Goal: Check status: Check status

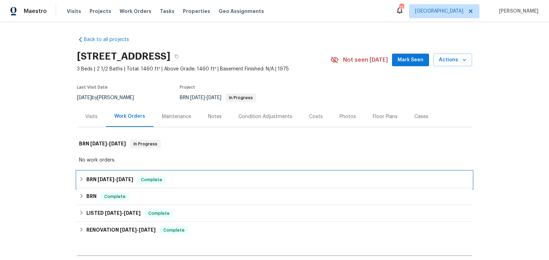
click at [82, 177] on icon at bounding box center [81, 178] width 5 height 5
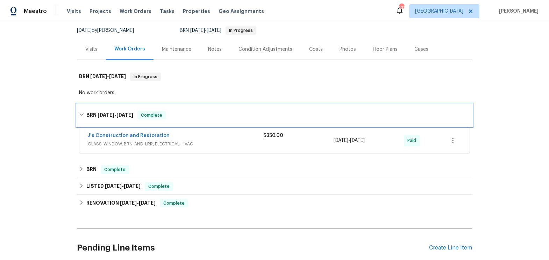
scroll to position [75, 0]
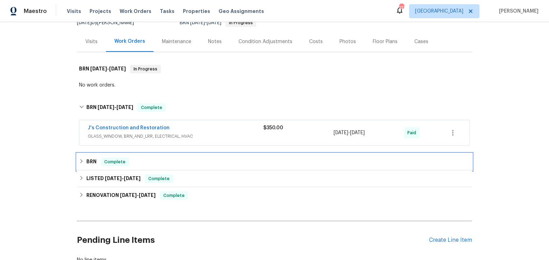
click at [95, 161] on h6 "BRN" at bounding box center [91, 161] width 10 height 8
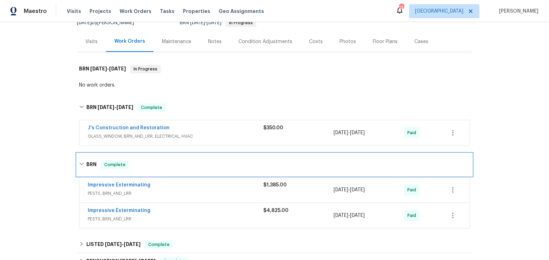
scroll to position [103, 0]
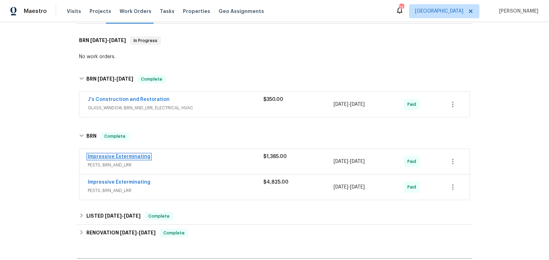
click at [116, 156] on link "Impressive Exterminating" at bounding box center [119, 156] width 63 height 5
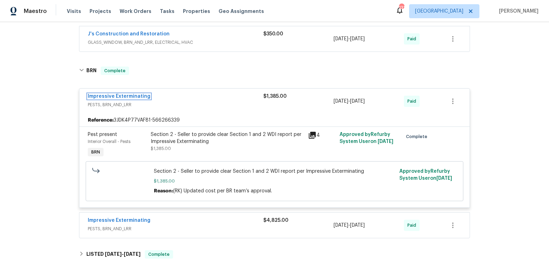
scroll to position [182, 0]
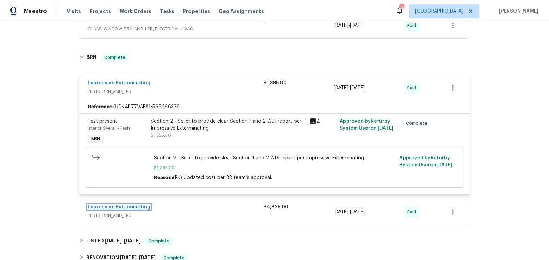
click at [117, 204] on link "Impressive Exterminating" at bounding box center [119, 206] width 63 height 5
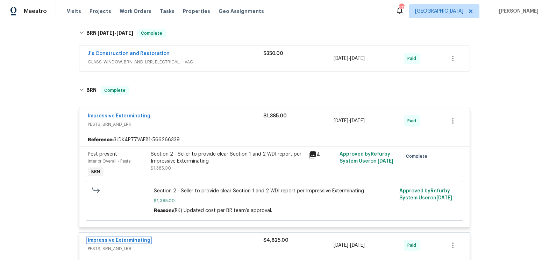
scroll to position [108, 0]
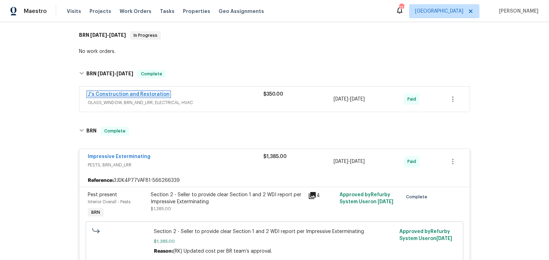
click at [115, 92] on link "J's Construction and Restoration" at bounding box center [129, 94] width 82 height 5
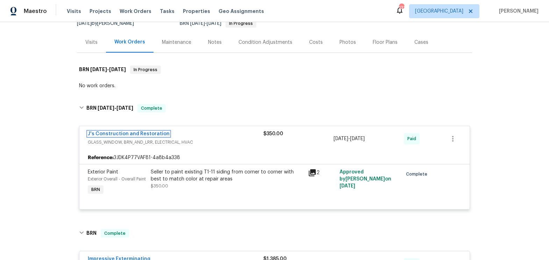
scroll to position [57, 0]
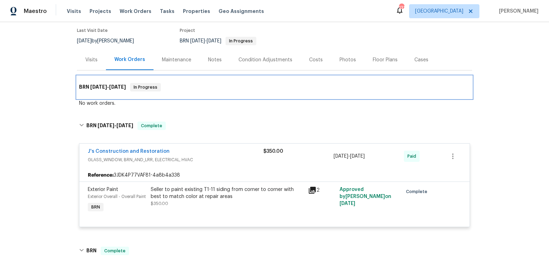
click at [116, 96] on div "BRN 9/23/25 - 9/25/25 In Progress" at bounding box center [274, 87] width 395 height 22
click at [106, 86] on span "9/23/25" at bounding box center [98, 86] width 17 height 5
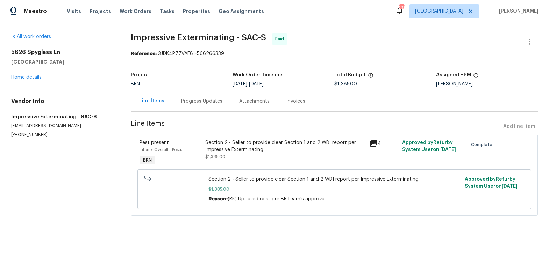
click at [292, 104] on div "Invoices" at bounding box center [295, 101] width 19 height 7
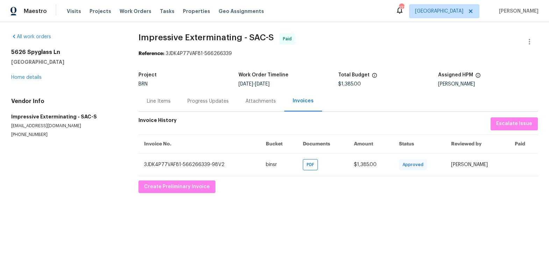
click at [200, 99] on div "Progress Updates" at bounding box center [207, 101] width 41 height 7
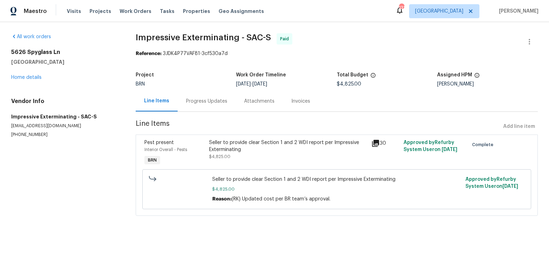
click at [194, 99] on div "Progress Updates" at bounding box center [206, 101] width 41 height 7
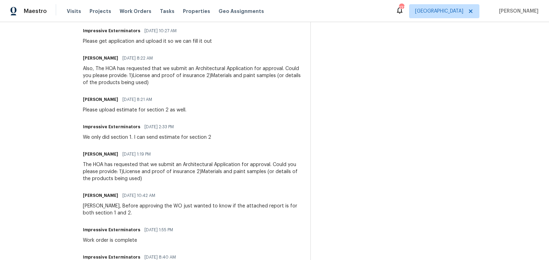
scroll to position [462, 0]
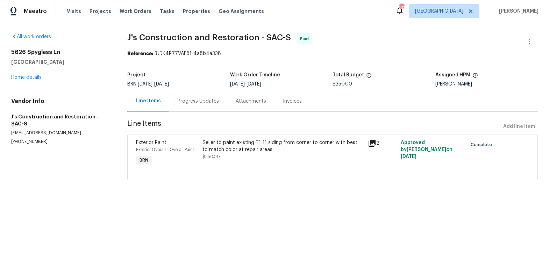
click at [200, 104] on div "Progress Updates" at bounding box center [198, 101] width 41 height 7
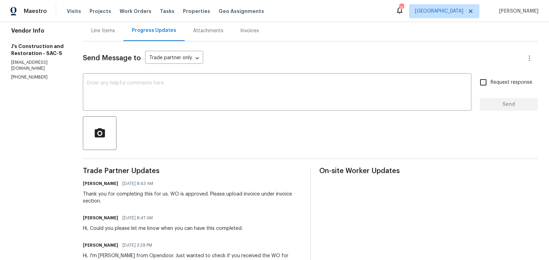
scroll to position [14, 0]
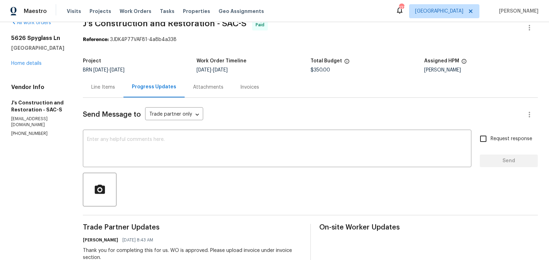
click at [115, 86] on div "Line Items" at bounding box center [103, 87] width 24 height 7
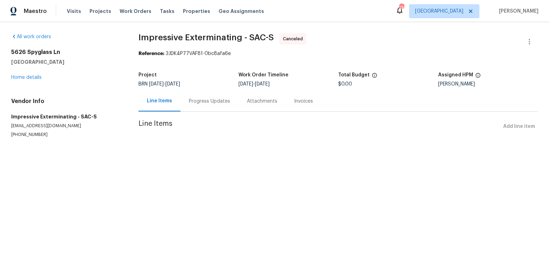
click at [210, 105] on div "Progress Updates" at bounding box center [209, 101] width 58 height 21
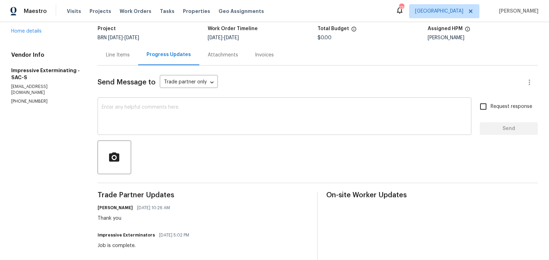
scroll to position [66, 0]
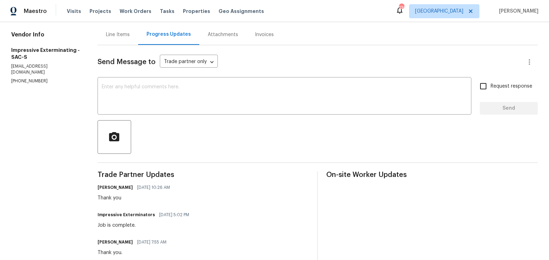
click at [127, 35] on div "Line Items" at bounding box center [118, 34] width 24 height 7
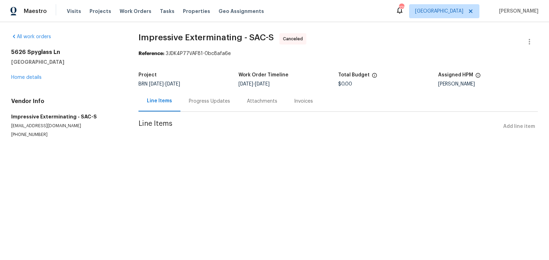
click at [306, 101] on div "Invoices" at bounding box center [303, 101] width 19 height 7
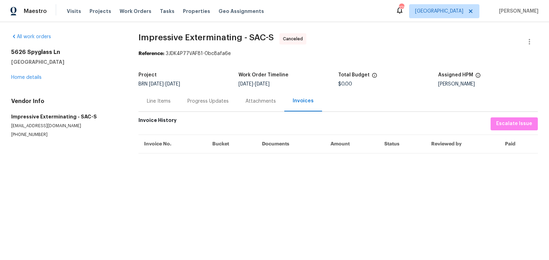
click at [151, 99] on div "Line Items" at bounding box center [159, 101] width 24 height 7
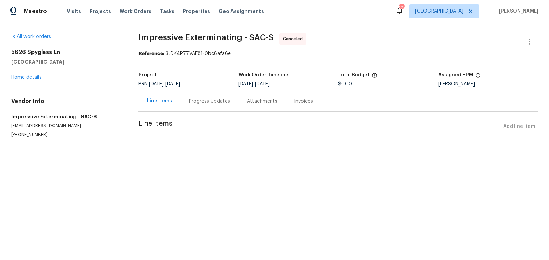
click at [212, 102] on div "Progress Updates" at bounding box center [209, 101] width 41 height 7
